Goal: Task Accomplishment & Management: Use online tool/utility

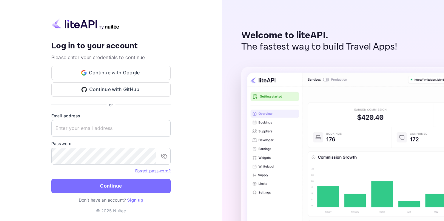
type input "[EMAIL_ADDRESS][DOMAIN_NAME]"
click at [51, 179] on button "Continue" at bounding box center [110, 186] width 119 height 14
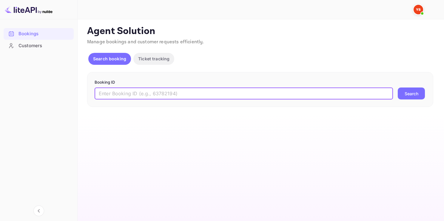
click at [210, 92] on input "text" at bounding box center [244, 93] width 299 height 12
paste input "9447326"
type input "9447326"
click at [418, 94] on button "Search" at bounding box center [411, 93] width 27 height 12
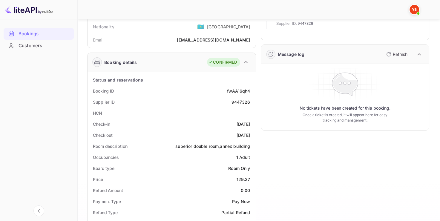
scroll to position [60, 0]
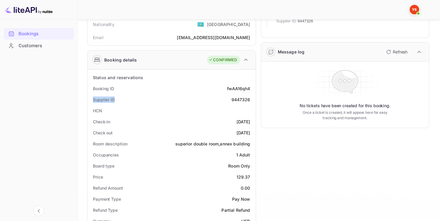
drag, startPoint x: 92, startPoint y: 98, endPoint x: 122, endPoint y: 97, distance: 30.8
click at [126, 99] on div "Supplier ID 9447326" at bounding box center [171, 99] width 163 height 11
click at [250, 103] on div "Supplier ID 9447326" at bounding box center [171, 99] width 163 height 11
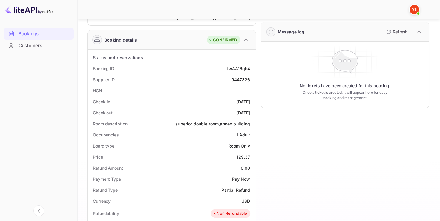
scroll to position [209, 0]
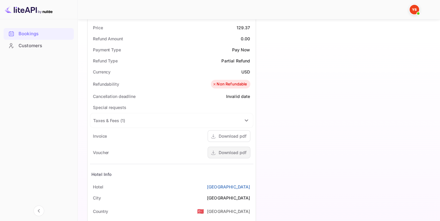
click at [239, 151] on div "Download pdf" at bounding box center [233, 152] width 28 height 6
